Goal: Task Accomplishment & Management: Complete application form

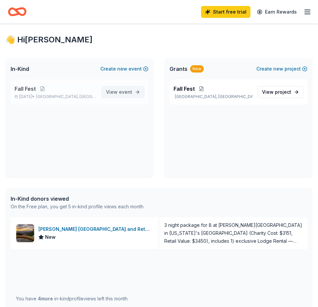
click at [108, 93] on span "View event" at bounding box center [119, 92] width 26 height 8
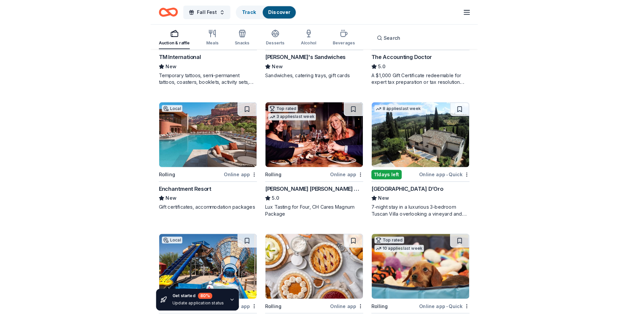
scroll to position [166, 0]
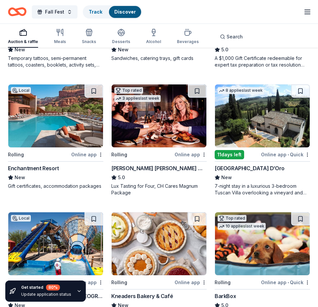
click at [42, 167] on div "Enchantment Resort" at bounding box center [33, 168] width 51 height 8
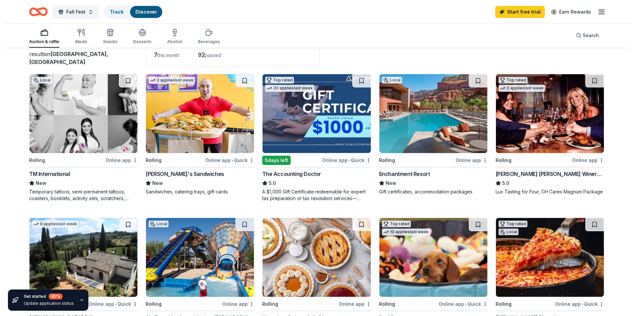
scroll to position [0, 0]
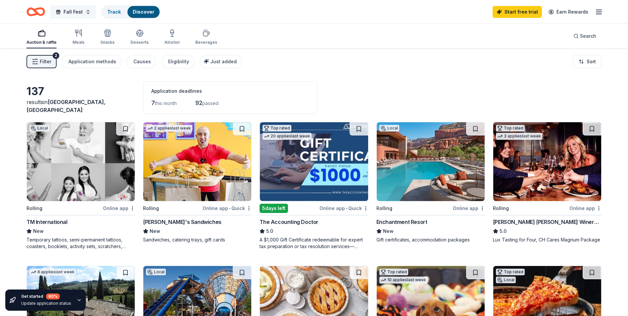
click at [83, 12] on button "Fall Fest" at bounding box center [73, 11] width 46 height 13
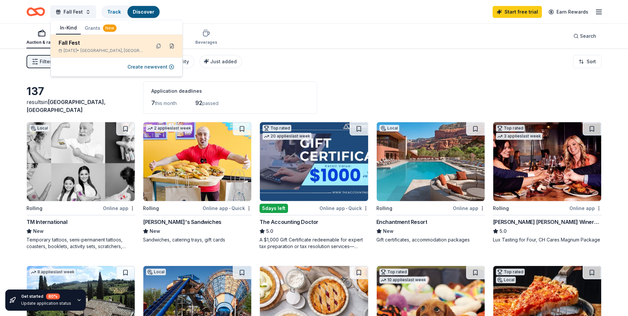
click at [173, 45] on button at bounding box center [172, 46] width 11 height 11
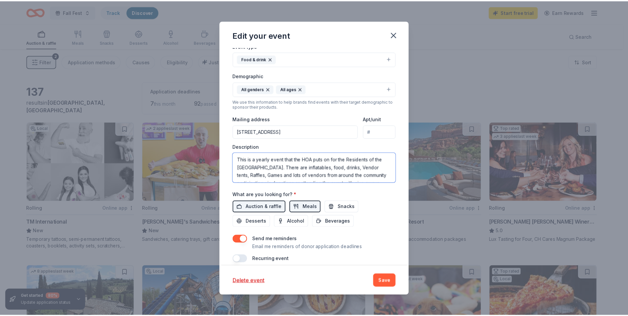
scroll to position [16, 0]
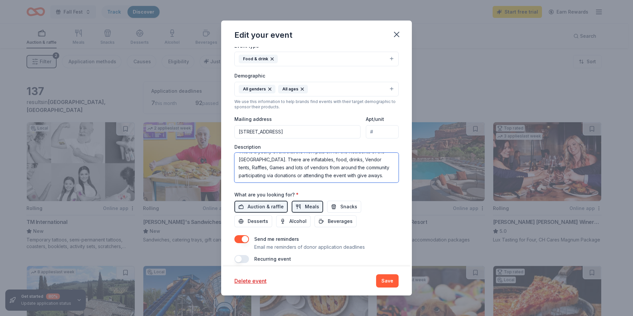
drag, startPoint x: 239, startPoint y: 159, endPoint x: 352, endPoint y: 172, distance: 113.4
click at [318, 172] on textarea "This is a yearly event that the HOA puts on for the Residents of the [GEOGRAPHI…" at bounding box center [317, 168] width 164 height 30
click at [318, 37] on icon "button" at bounding box center [396, 34] width 9 height 9
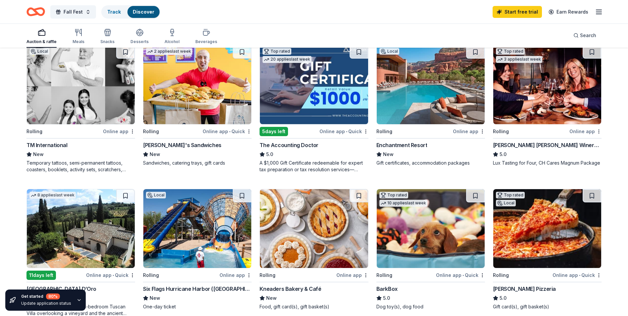
scroll to position [66, 0]
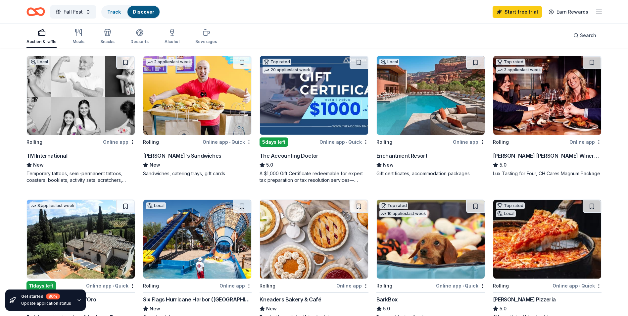
click at [318, 154] on div "Cooper's Hawk Winery and Restaurants" at bounding box center [547, 156] width 109 height 8
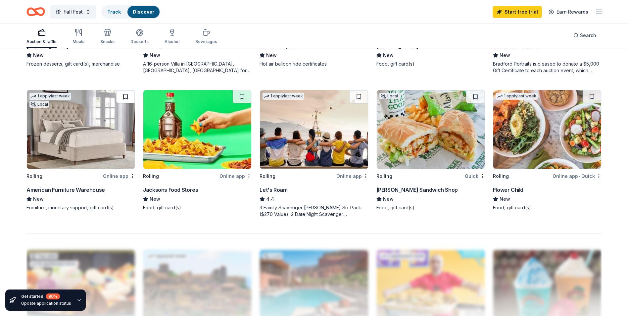
scroll to position [464, 0]
click at [67, 190] on div "American Furniture Warehouse" at bounding box center [66, 190] width 79 height 8
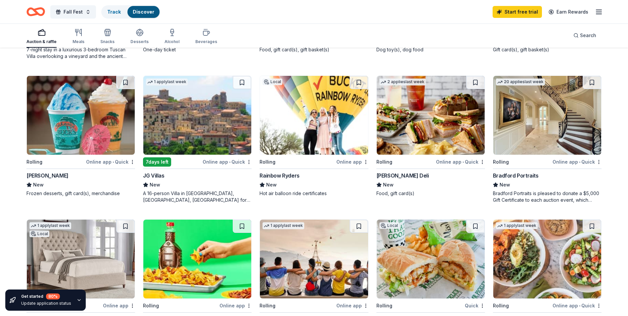
scroll to position [331, 0]
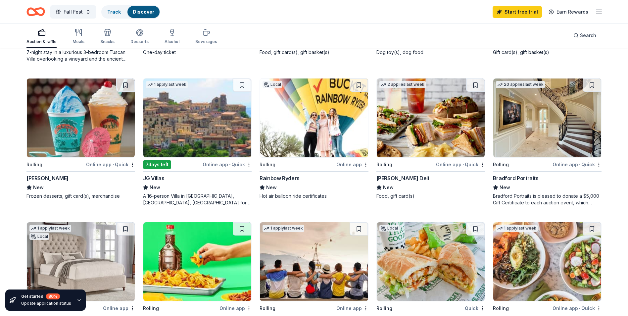
click at [285, 178] on div "Rainbow Ryders" at bounding box center [280, 178] width 40 height 8
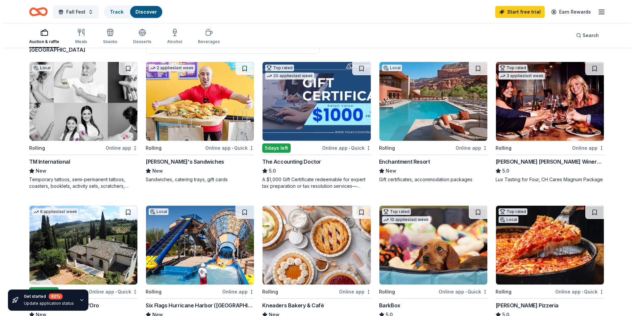
scroll to position [0, 0]
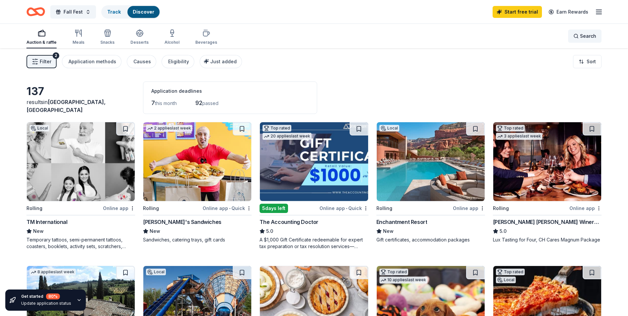
click at [318, 36] on div "Search" at bounding box center [585, 36] width 23 height 8
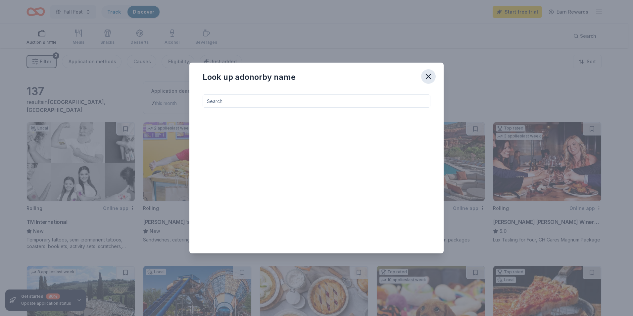
click at [318, 78] on icon "button" at bounding box center [428, 76] width 9 height 9
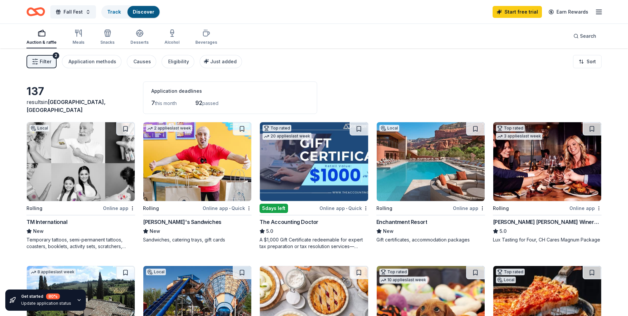
click at [42, 39] on div "Auction & raffle" at bounding box center [42, 37] width 30 height 16
click at [33, 63] on icon "button" at bounding box center [35, 61] width 7 height 7
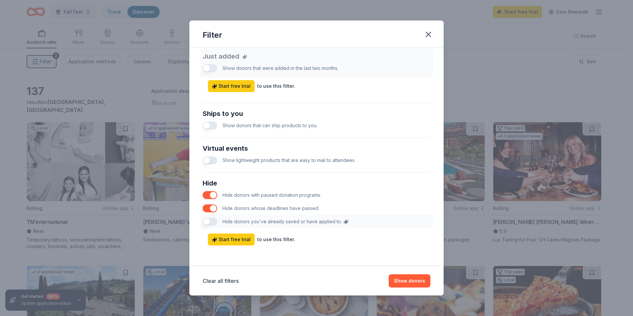
scroll to position [263, 0]
click at [318, 283] on button "Show donors" at bounding box center [410, 280] width 42 height 13
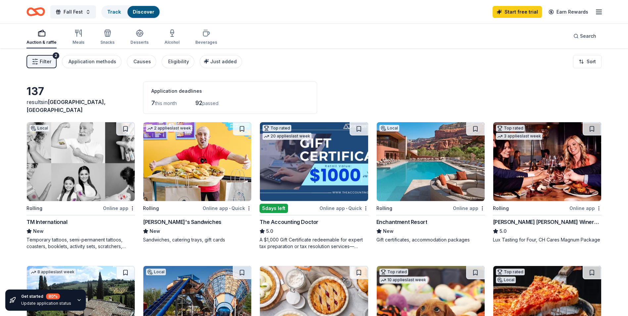
click at [318, 58] on html "Fall Fest Track Discover Start free trial Earn Rewards Auction & raffle Meals S…" at bounding box center [314, 158] width 628 height 316
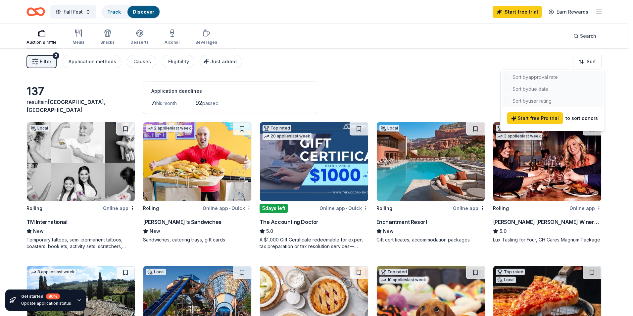
click at [318, 79] on div at bounding box center [552, 89] width 101 height 36
click at [318, 89] on div at bounding box center [552, 89] width 101 height 36
click at [318, 101] on div at bounding box center [552, 89] width 101 height 36
click at [318, 72] on html "Fall Fest Track Discover Start free trial Earn Rewards Auction & raffle Meals S…" at bounding box center [316, 158] width 633 height 316
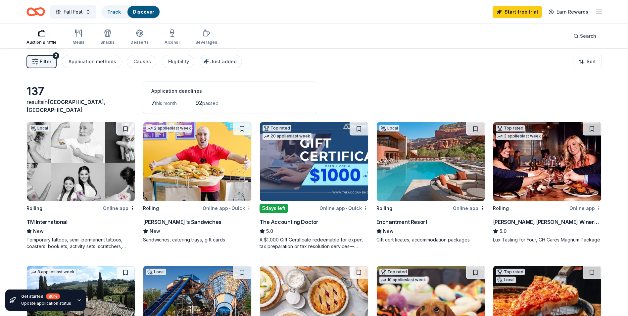
click at [48, 62] on span "Filter" at bounding box center [46, 62] width 12 height 8
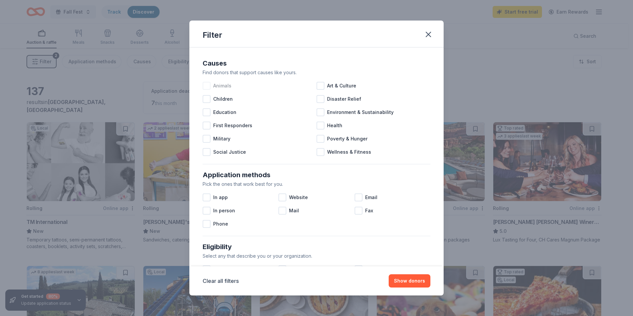
click at [207, 86] on div at bounding box center [207, 86] width 8 height 8
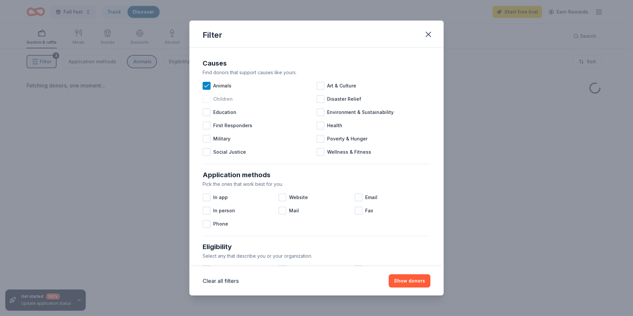
click at [206, 100] on div at bounding box center [207, 99] width 8 height 8
click at [207, 112] on div at bounding box center [207, 112] width 8 height 8
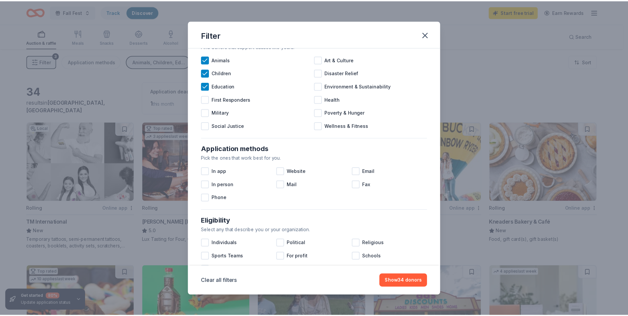
scroll to position [99, 0]
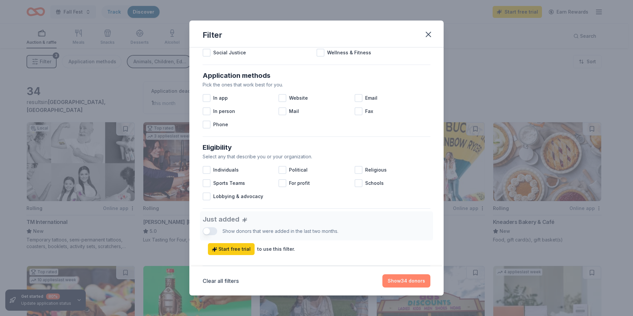
click at [318, 283] on button "Show 34 donors" at bounding box center [407, 280] width 48 height 13
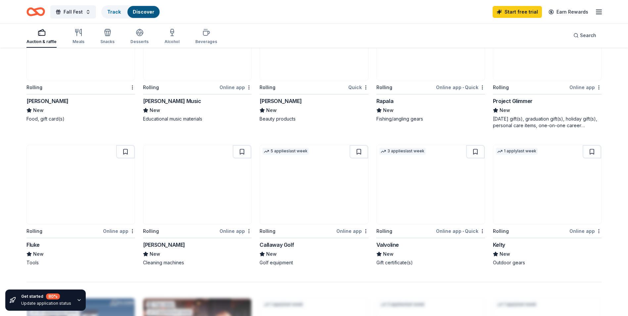
scroll to position [431, 0]
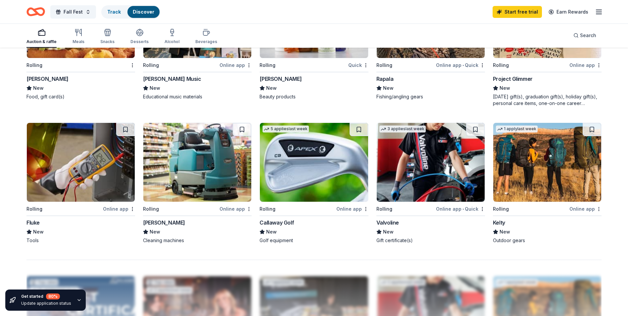
click at [287, 221] on div "Callaway Golf" at bounding box center [277, 223] width 34 height 8
click at [35, 224] on div "Fluke" at bounding box center [33, 223] width 13 height 8
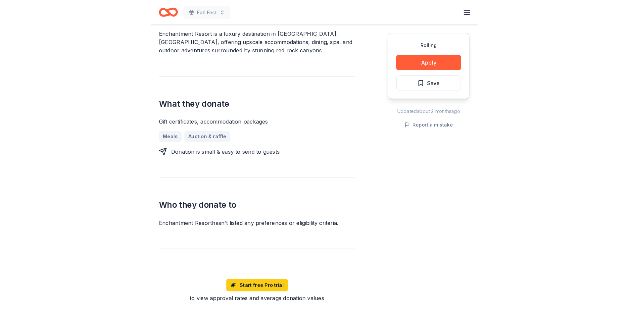
scroll to position [199, 0]
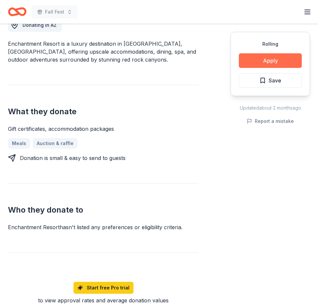
click at [286, 59] on button "Apply" at bounding box center [270, 60] width 63 height 15
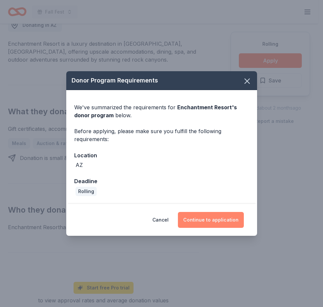
click at [210, 222] on button "Continue to application" at bounding box center [211, 220] width 66 height 16
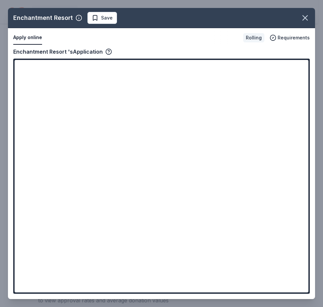
click at [14, 168] on div at bounding box center [161, 176] width 296 height 235
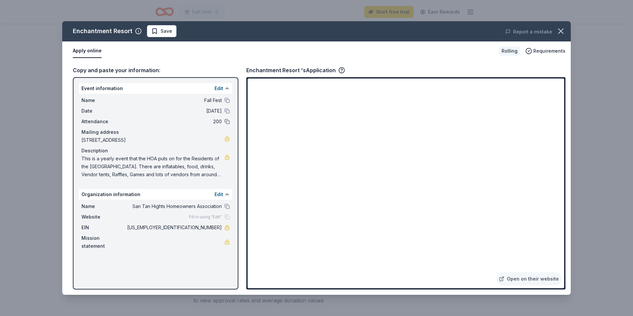
click at [228, 121] on button at bounding box center [227, 121] width 5 height 5
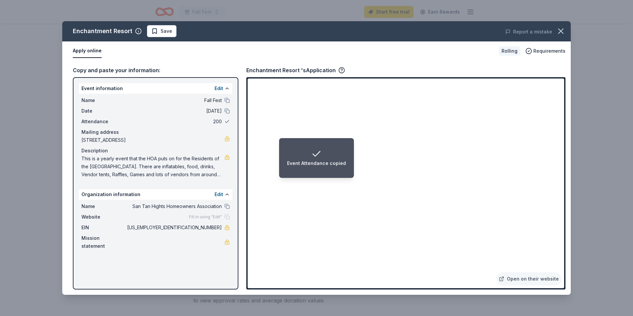
click at [227, 123] on button at bounding box center [227, 121] width 5 height 5
click at [221, 122] on span "200" at bounding box center [174, 122] width 96 height 8
click at [176, 119] on span "200" at bounding box center [174, 122] width 96 height 8
click at [186, 122] on span "200" at bounding box center [174, 122] width 96 height 8
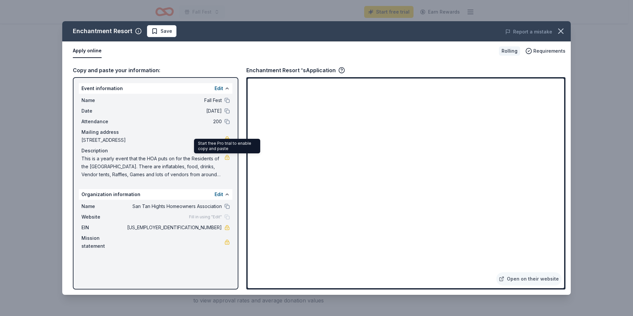
click at [228, 158] on link at bounding box center [227, 157] width 5 height 5
drag, startPoint x: 82, startPoint y: 159, endPoint x: 196, endPoint y: 174, distance: 114.6
click at [195, 174] on span "This is a yearly event that the HOA puts on for the Residents of the [GEOGRAPHI…" at bounding box center [152, 167] width 143 height 24
click at [133, 244] on div "Name San Tan Hights Homeowners Association Website Fill in using "Edit" EIN 72-…" at bounding box center [156, 226] width 154 height 53
drag, startPoint x: 135, startPoint y: 170, endPoint x: 138, endPoint y: 164, distance: 5.9
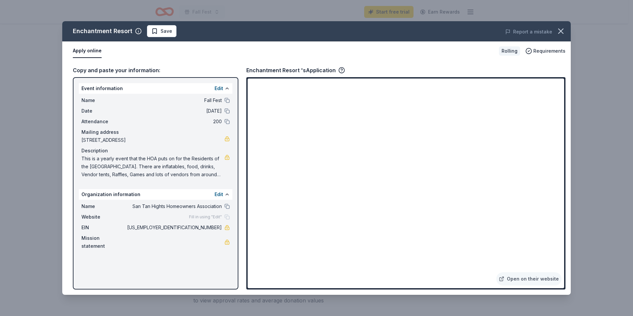
click at [138, 164] on span "This is a yearly event that the HOA puts on for the Residents of the San Tan He…" at bounding box center [152, 167] width 143 height 24
click at [106, 157] on span "This is a yearly event that the HOA puts on for the Residents of the San Tan He…" at bounding box center [152, 167] width 143 height 24
drag, startPoint x: 89, startPoint y: 159, endPoint x: 183, endPoint y: 164, distance: 94.2
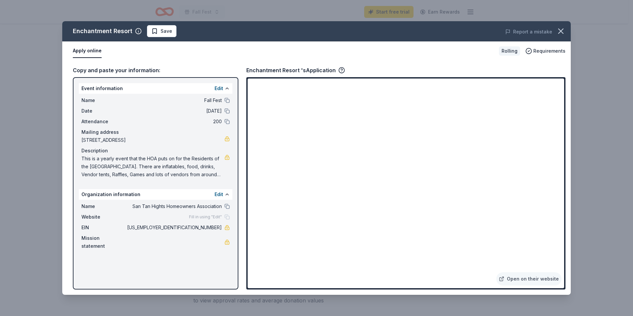
click at [177, 159] on span "This is a yearly event that the HOA puts on for the Residents of the San Tan He…" at bounding box center [152, 167] width 143 height 24
click at [194, 173] on span "This is a yearly event that the HOA puts on for the Residents of the San Tan He…" at bounding box center [152, 167] width 143 height 24
click at [318, 29] on icon "button" at bounding box center [561, 31] width 9 height 9
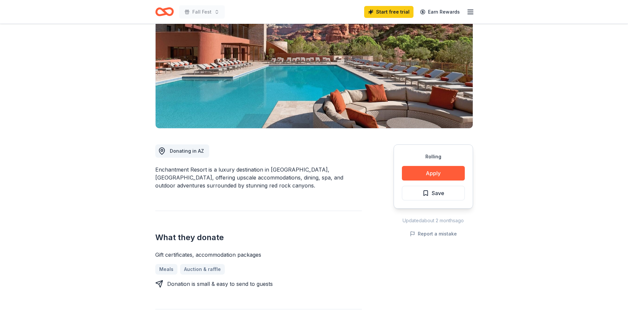
scroll to position [66, 0]
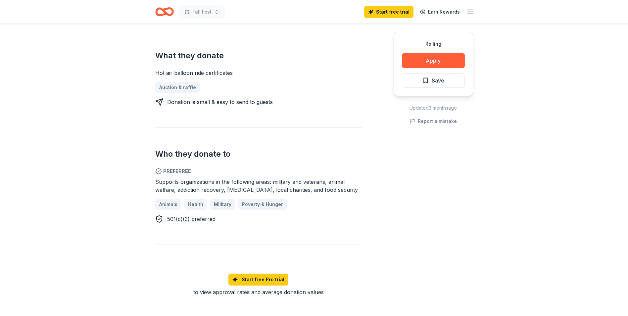
scroll to position [265, 0]
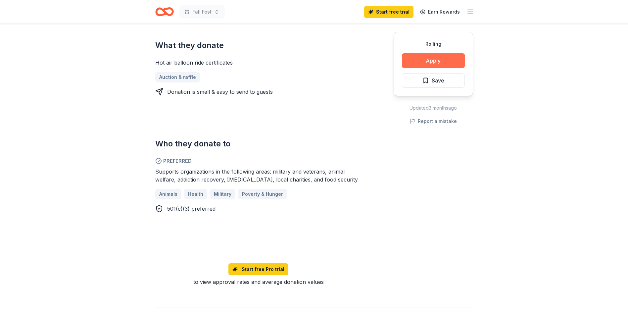
click at [430, 61] on button "Apply" at bounding box center [433, 60] width 63 height 15
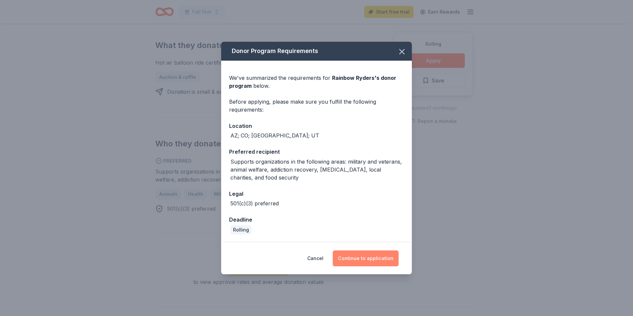
click at [370, 257] on button "Continue to application" at bounding box center [366, 258] width 66 height 16
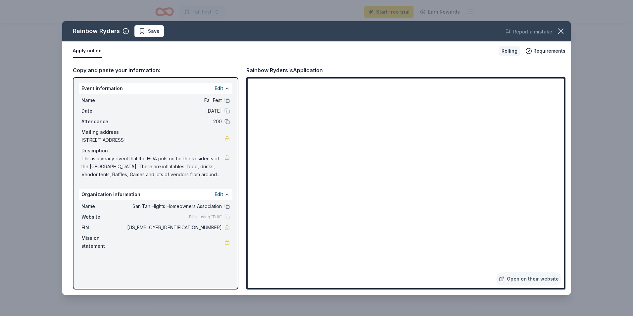
click at [171, 65] on div "Copy and paste your information: Event information Edit Name Fall Fest Date [DA…" at bounding box center [316, 178] width 509 height 234
click at [564, 29] on icon "button" at bounding box center [561, 31] width 9 height 9
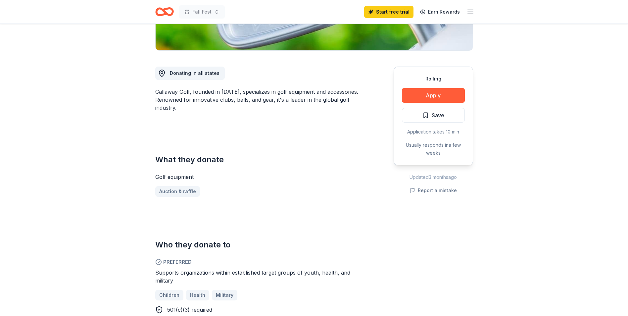
scroll to position [166, 0]
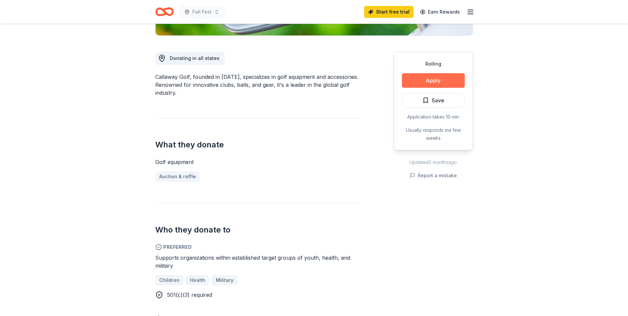
click at [427, 84] on button "Apply" at bounding box center [433, 80] width 63 height 15
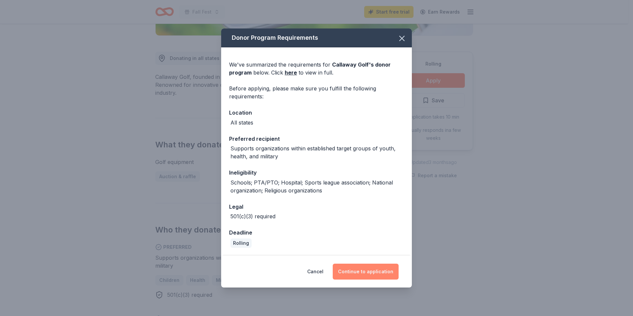
click at [366, 270] on button "Continue to application" at bounding box center [366, 272] width 66 height 16
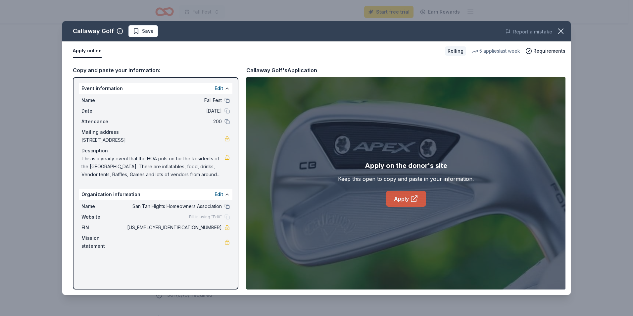
click at [407, 199] on link "Apply" at bounding box center [406, 199] width 40 height 16
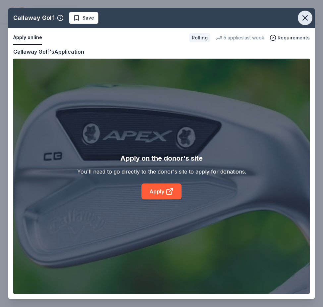
click at [306, 17] on icon "button" at bounding box center [305, 18] width 5 height 5
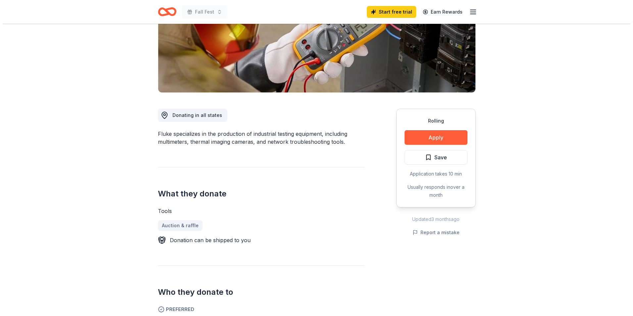
scroll to position [199, 0]
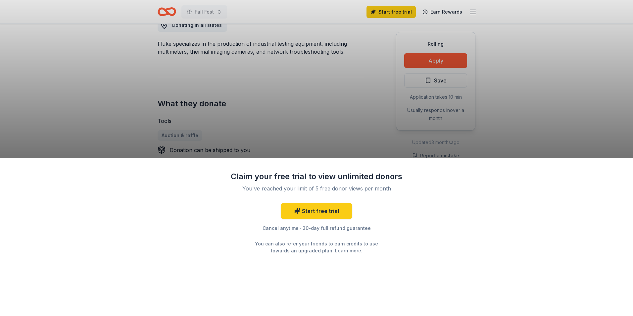
click at [334, 140] on div "Claim your free trial to view unlimited donors You've reached your limit of 5 f…" at bounding box center [316, 158] width 633 height 316
click at [327, 120] on div "Claim your free trial to view unlimited donors You've reached your limit of 5 f…" at bounding box center [316, 158] width 633 height 316
